Goal: Task Accomplishment & Management: Use online tool/utility

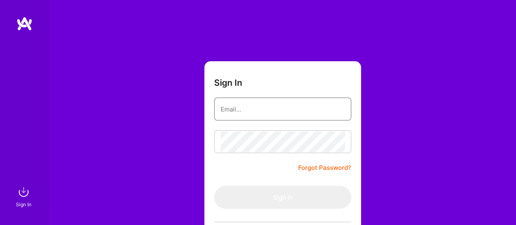
click at [263, 109] on input "email" at bounding box center [283, 109] width 124 height 21
type input "[EMAIL_ADDRESS][DOMAIN_NAME]"
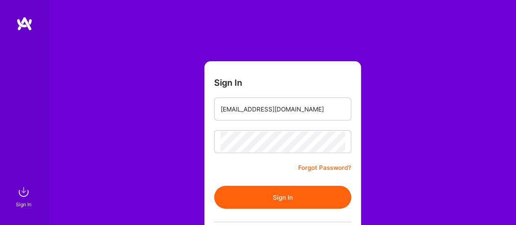
click at [254, 199] on button "Sign In" at bounding box center [282, 196] width 137 height 23
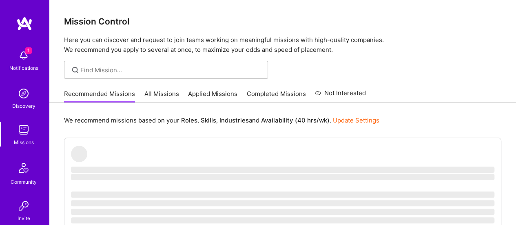
click at [22, 55] on img at bounding box center [23, 55] width 16 height 16
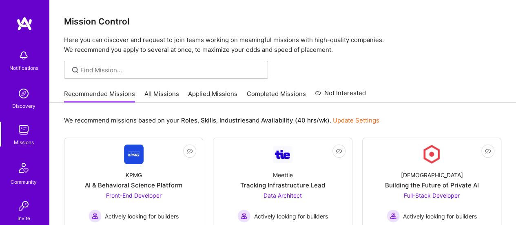
click at [16, 134] on img at bounding box center [23, 129] width 16 height 16
click at [162, 94] on link "All Missions" at bounding box center [161, 95] width 35 height 13
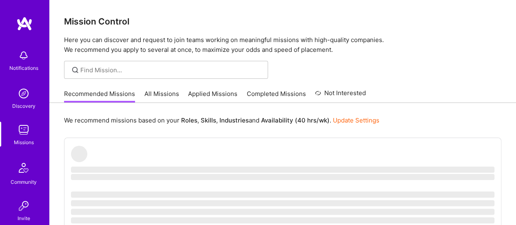
click at [215, 95] on link "Applied Missions" at bounding box center [212, 95] width 49 height 13
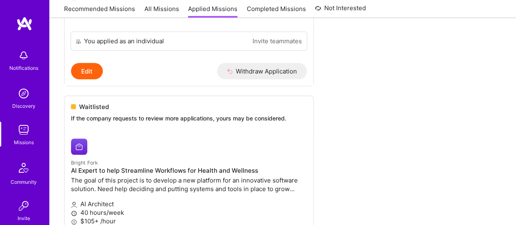
scroll to position [324, 0]
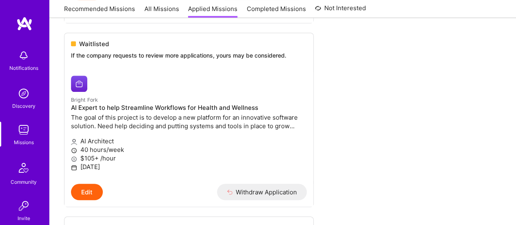
click at [161, 11] on link "All Missions" at bounding box center [161, 10] width 35 height 13
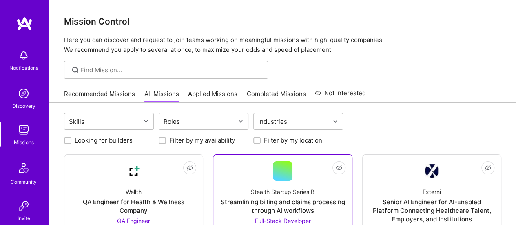
click at [286, 200] on div "Streamlining billing and claims processing through AI workflows" at bounding box center [282, 205] width 125 height 17
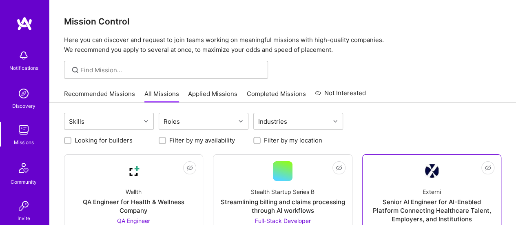
click at [413, 200] on div "Senior AI Engineer for AI-Enabled Platform Connecting Healthcare Talent, Employ…" at bounding box center [431, 210] width 125 height 26
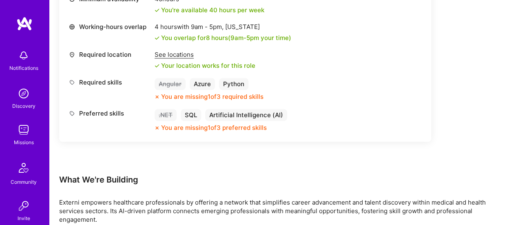
scroll to position [266, 0]
